Goal: Task Accomplishment & Management: Use online tool/utility

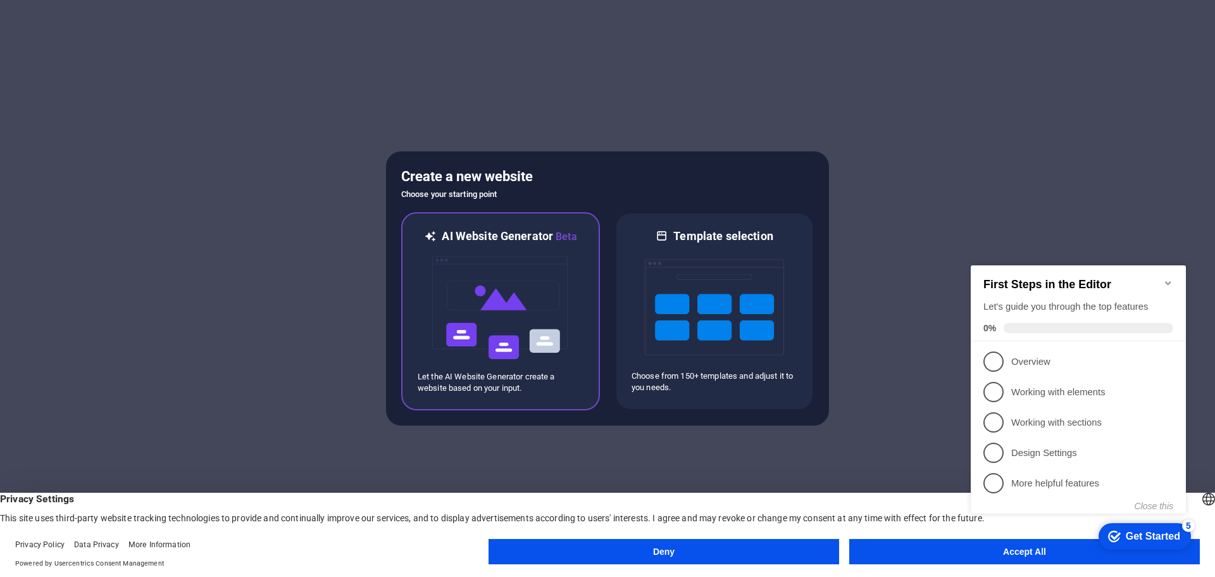
click at [483, 308] on img at bounding box center [500, 307] width 139 height 127
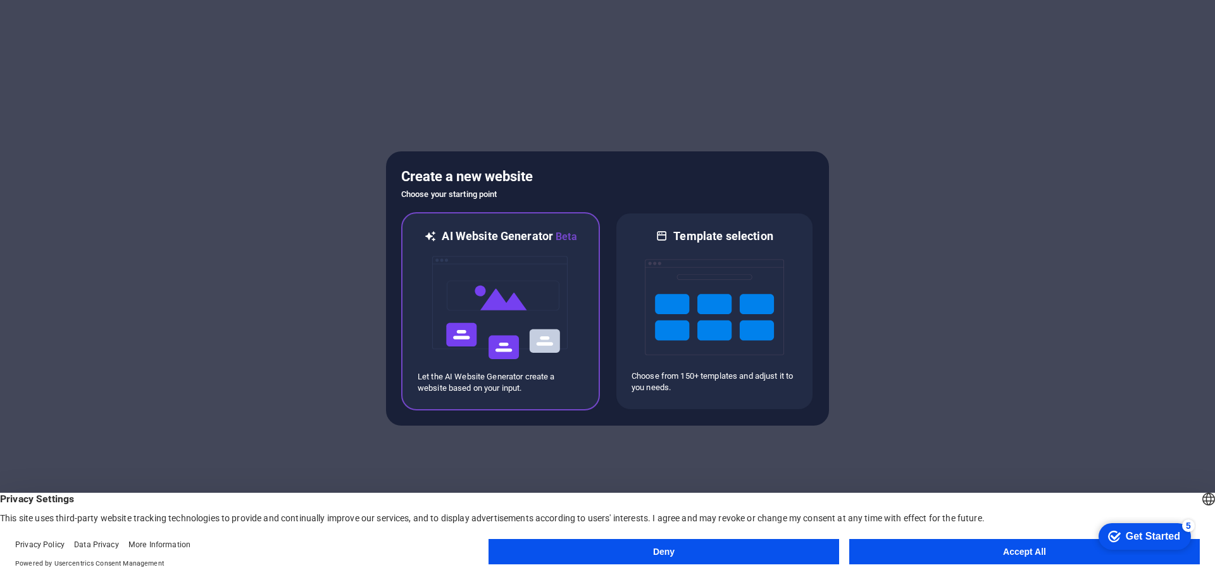
click at [528, 290] on img at bounding box center [500, 307] width 139 height 127
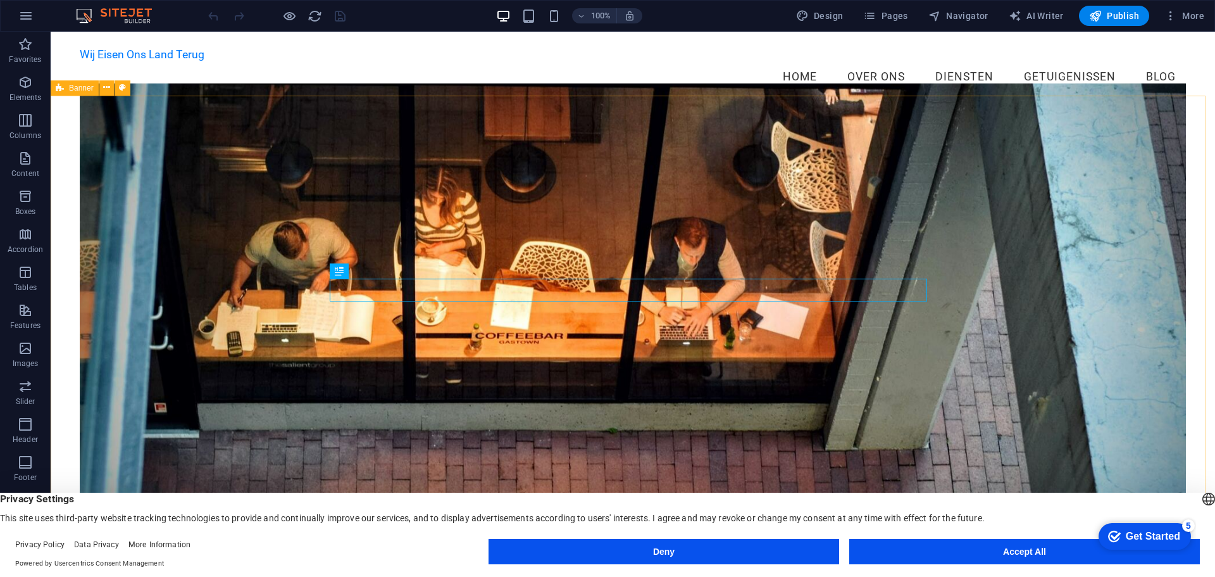
click at [637, 558] on button "Deny" at bounding box center [664, 551] width 351 height 25
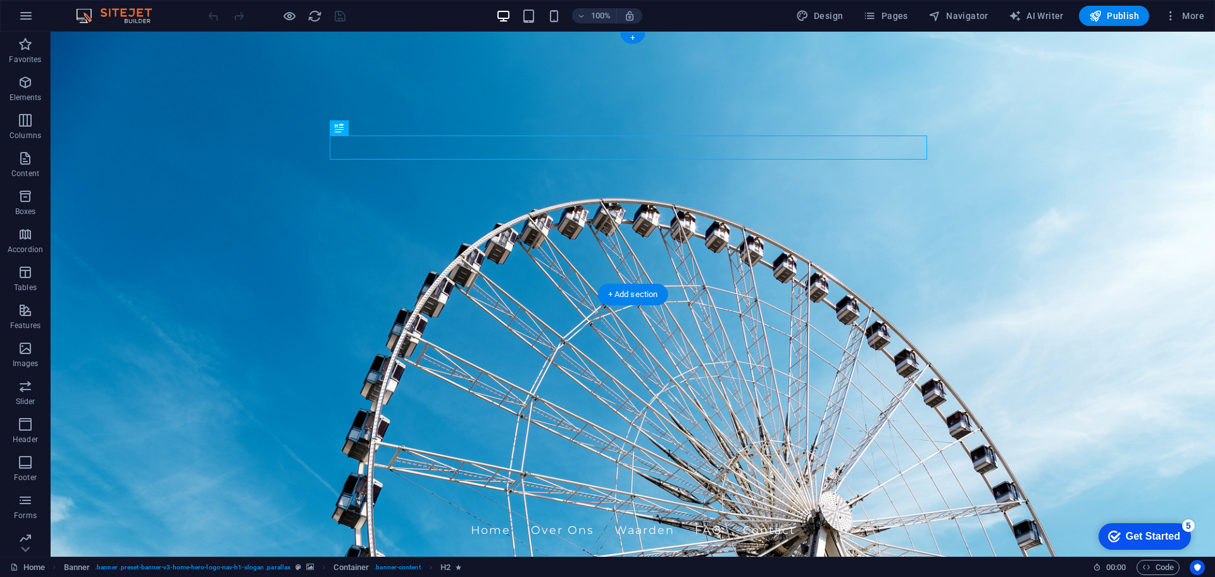
click at [185, 275] on figure at bounding box center [633, 294] width 1165 height 525
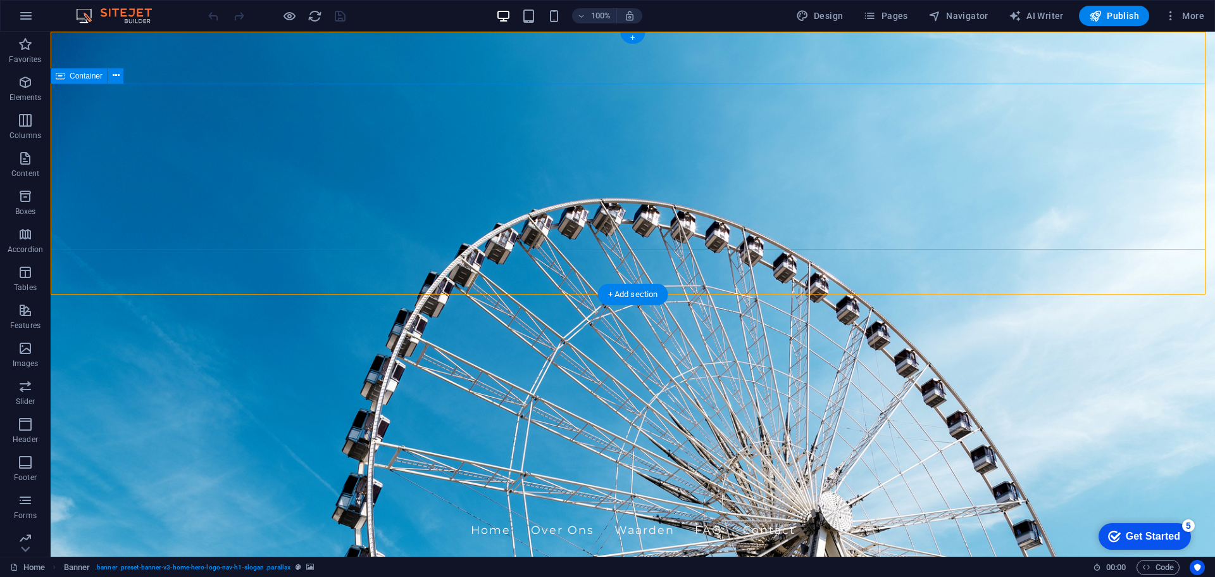
click at [281, 491] on div "Wij Eisen Ons Land Terug! Home Over Ons Waarden FAQ Contact" at bounding box center [633, 523] width 1165 height 65
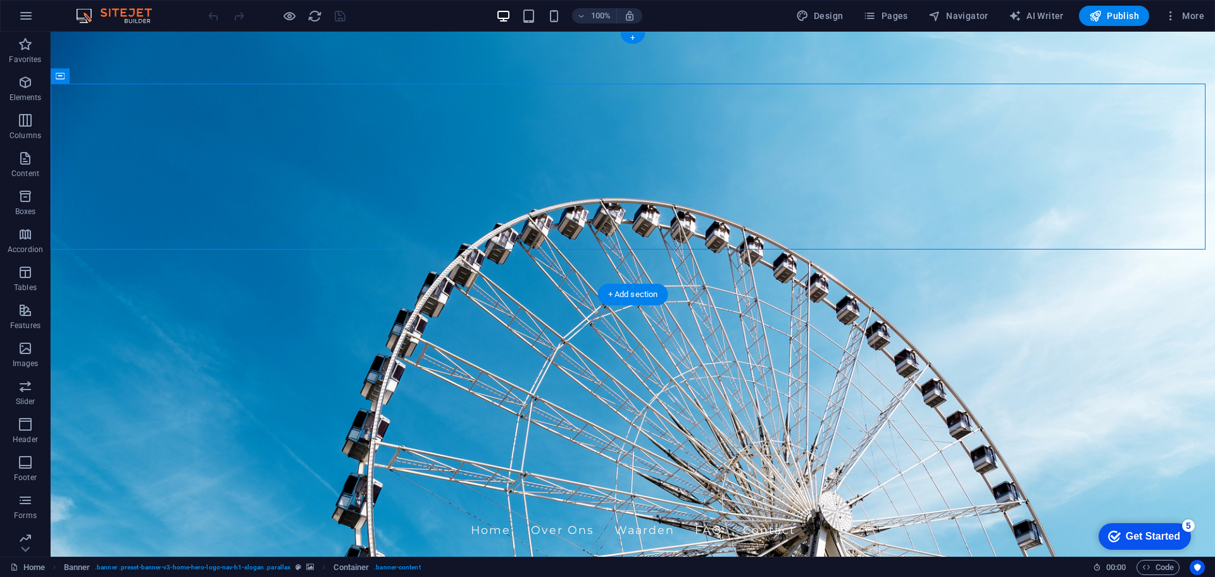
click at [225, 280] on figure at bounding box center [633, 294] width 1165 height 525
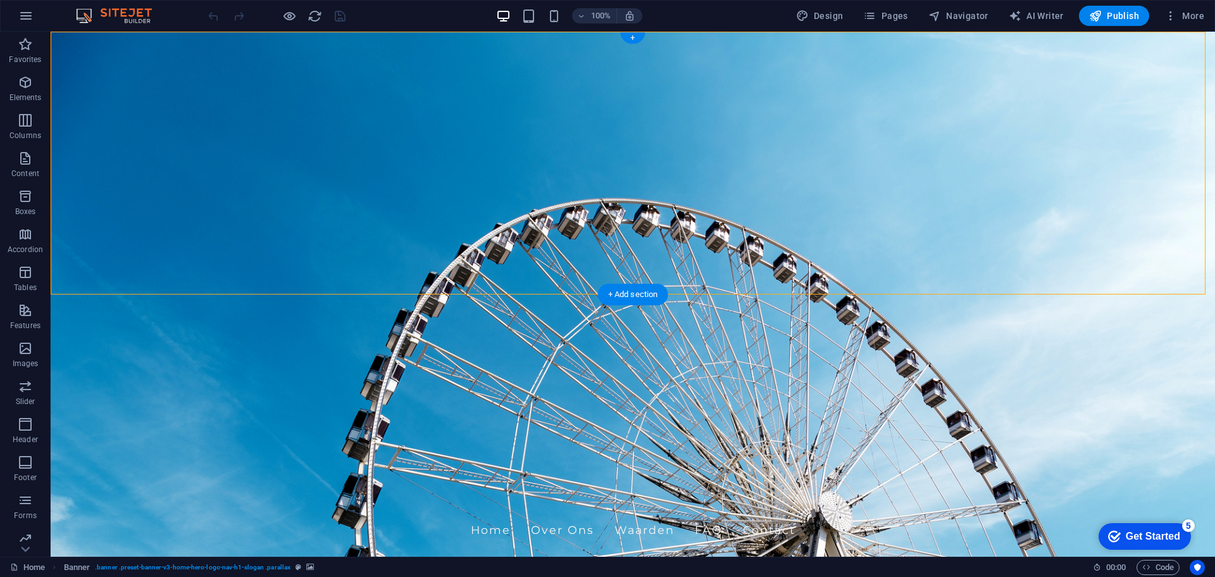
click at [150, 277] on figure at bounding box center [633, 294] width 1165 height 525
click at [136, 35] on icon at bounding box center [137, 39] width 7 height 13
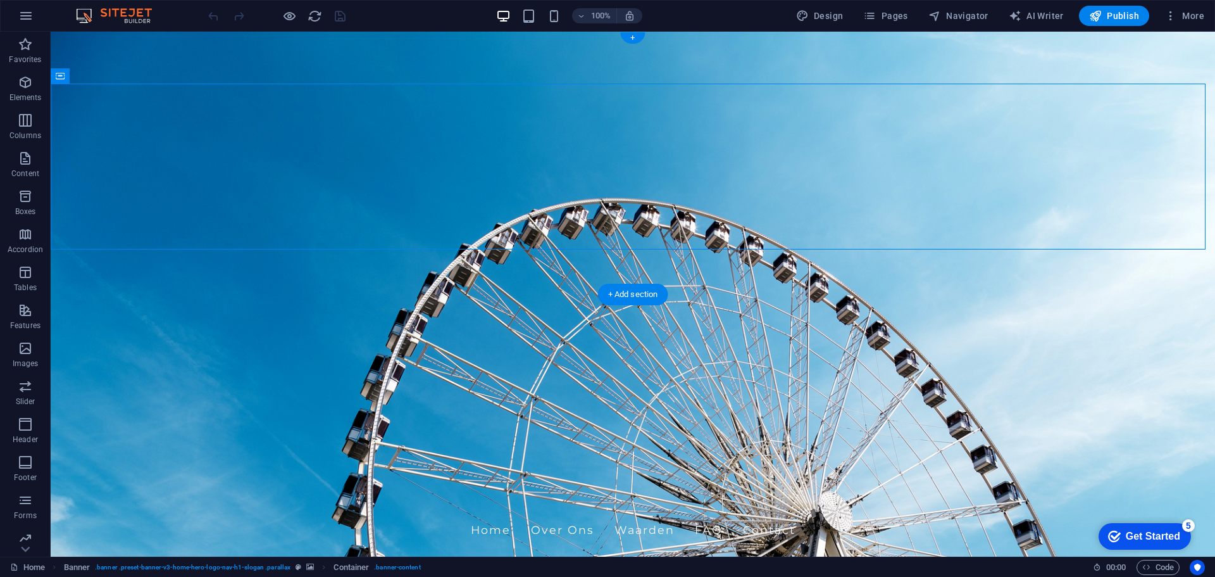
click at [409, 284] on figure at bounding box center [633, 294] width 1165 height 525
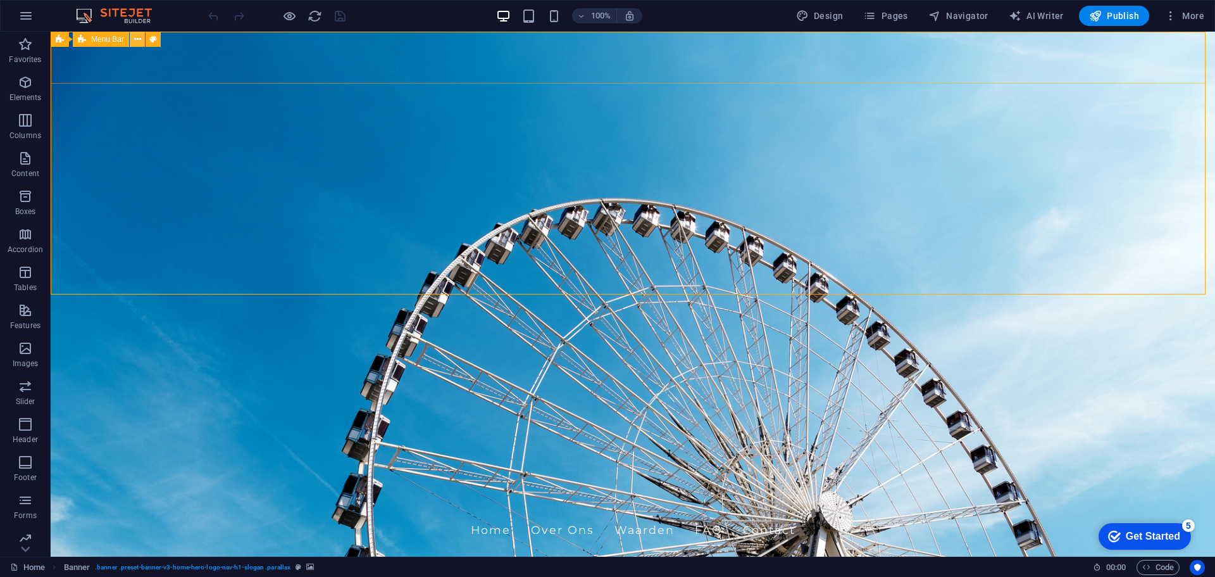
click at [133, 37] on button at bounding box center [137, 39] width 15 height 15
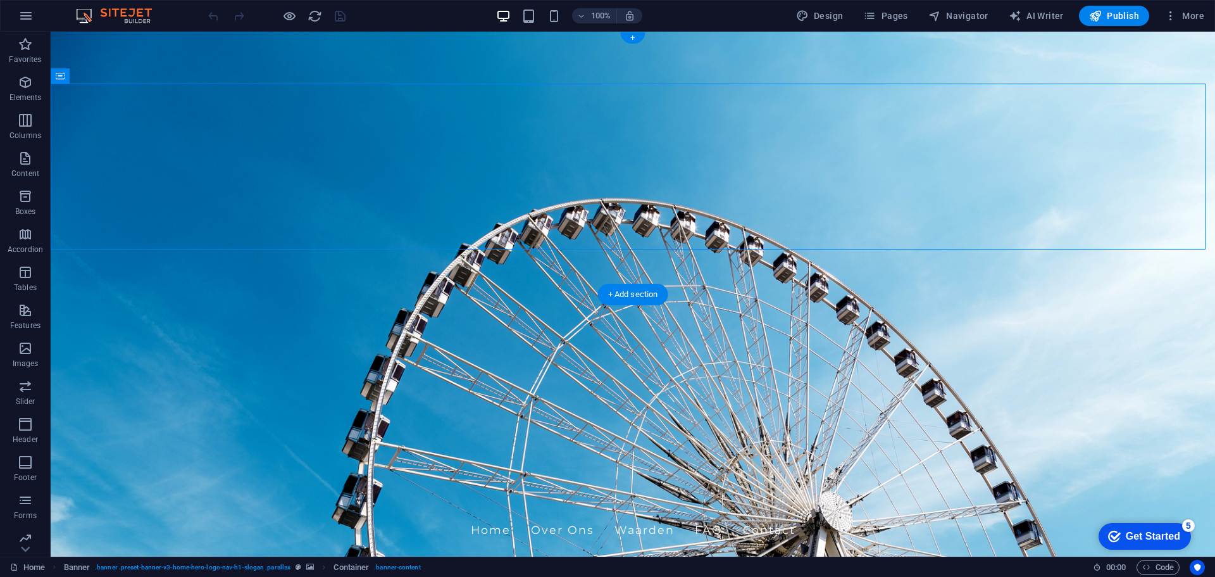
click at [90, 272] on figure at bounding box center [633, 294] width 1165 height 525
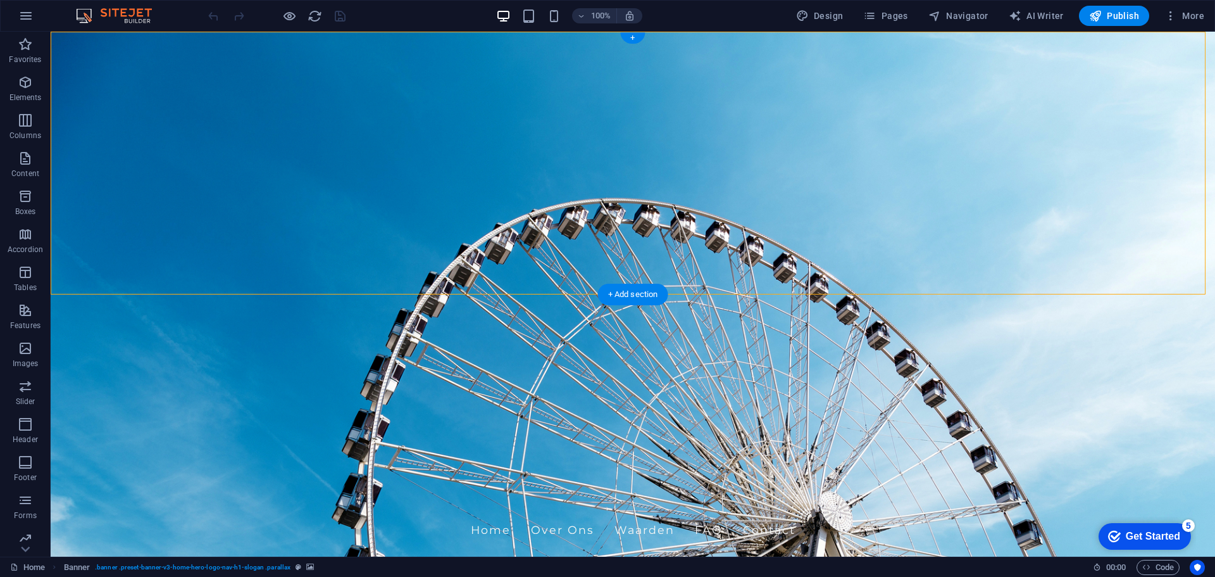
click at [90, 272] on figure at bounding box center [633, 294] width 1165 height 525
click at [1127, 20] on span "Publish" at bounding box center [1114, 15] width 50 height 13
